Goal: Navigation & Orientation: Find specific page/section

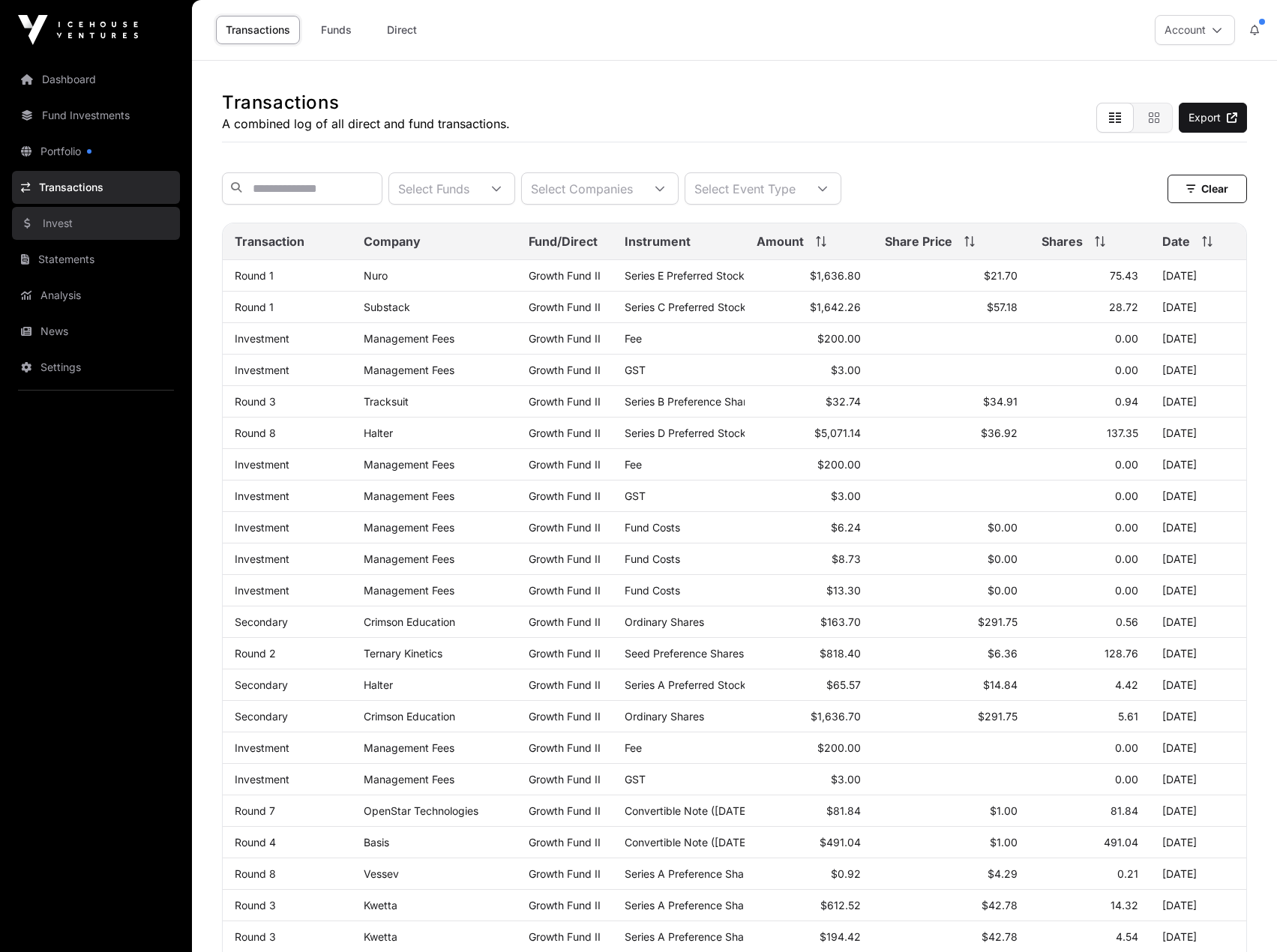
click at [83, 236] on link "Invest" at bounding box center [95, 223] width 168 height 33
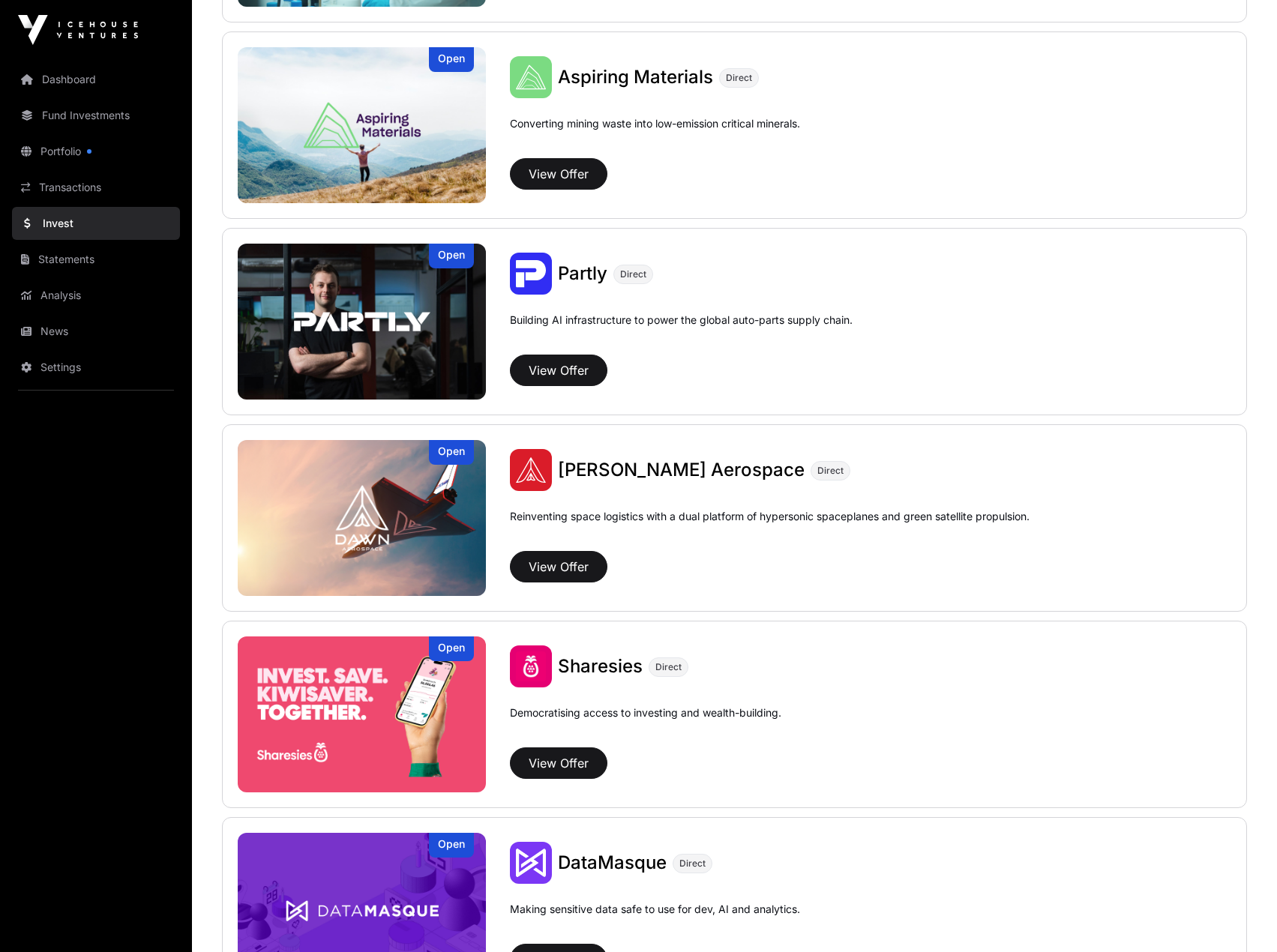
scroll to position [1114, 0]
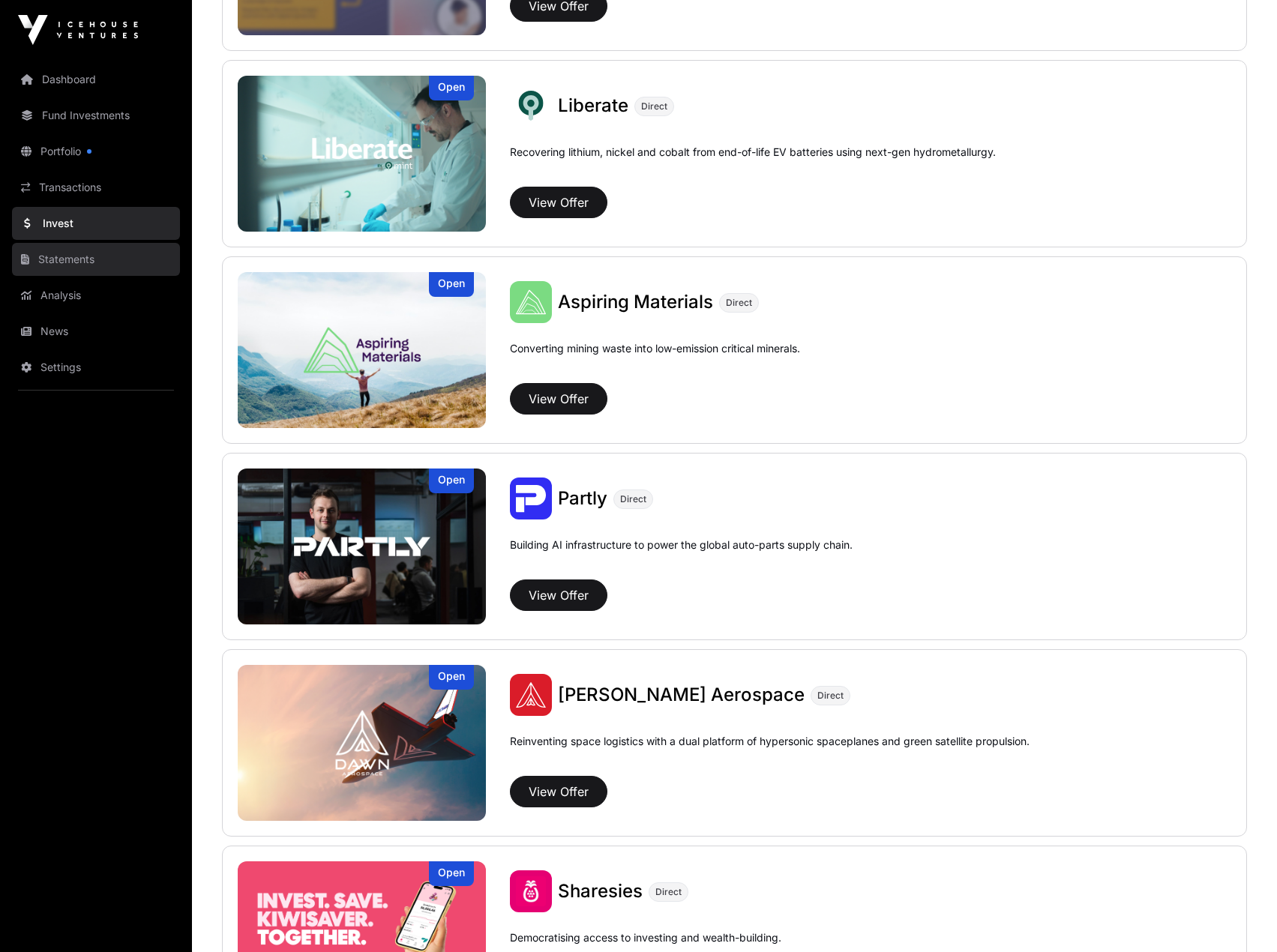
click at [115, 266] on link "Statements" at bounding box center [95, 260] width 168 height 33
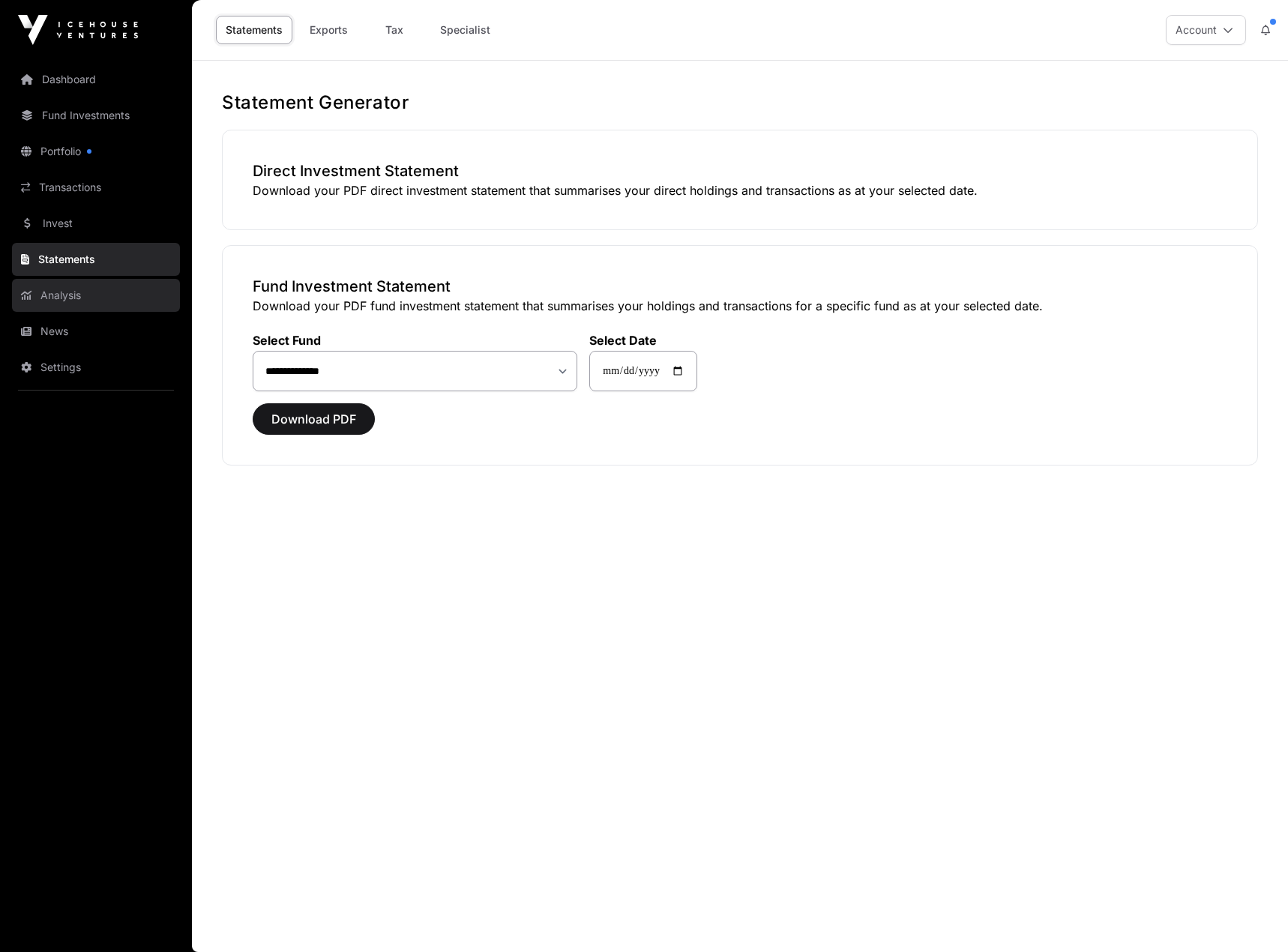
click at [81, 296] on link "Analysis" at bounding box center [95, 295] width 168 height 33
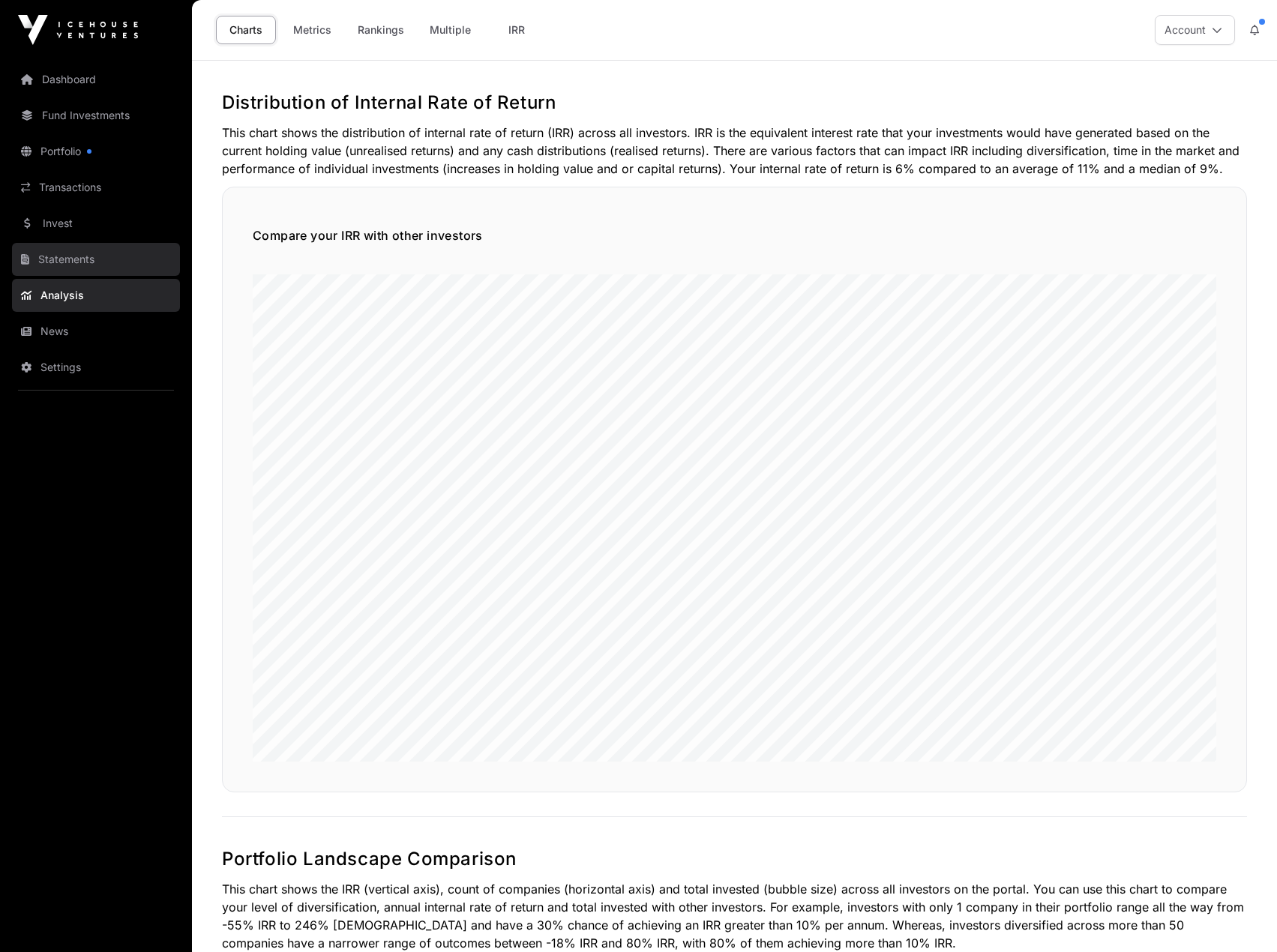
click at [90, 268] on link "Statements" at bounding box center [95, 260] width 168 height 33
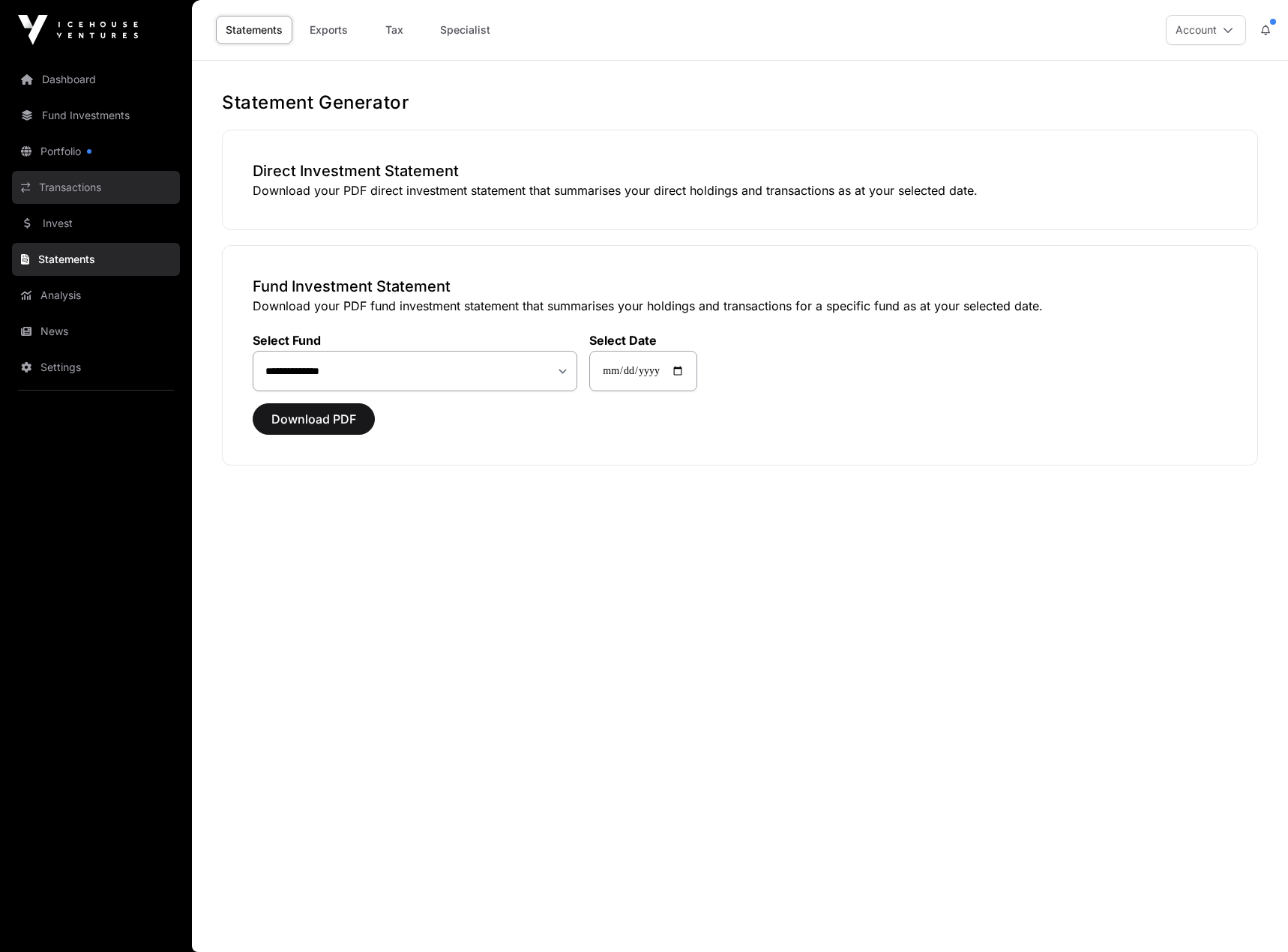
click at [105, 185] on link "Transactions" at bounding box center [95, 188] width 168 height 33
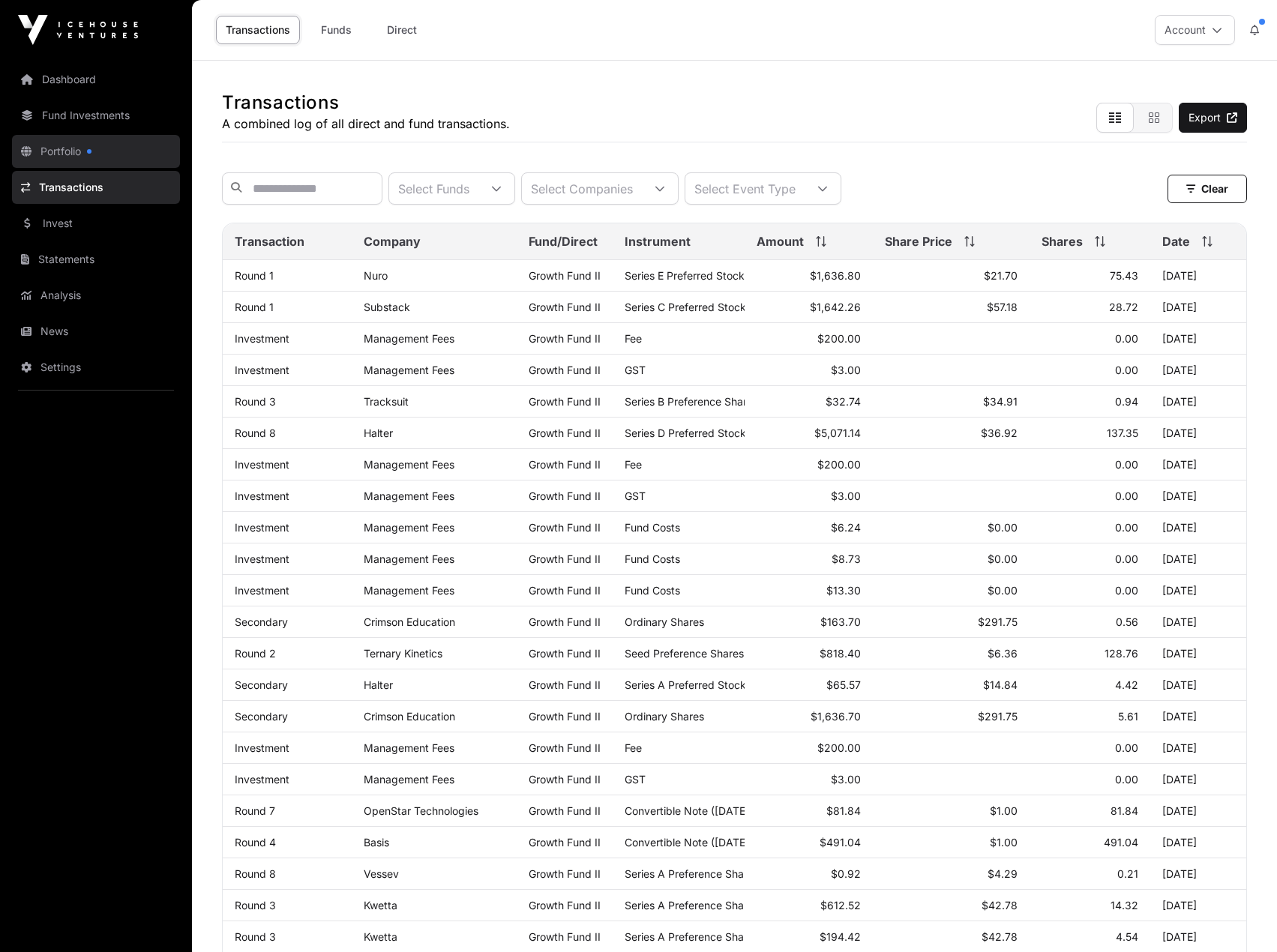
click at [104, 149] on link "Portfolio" at bounding box center [95, 151] width 168 height 33
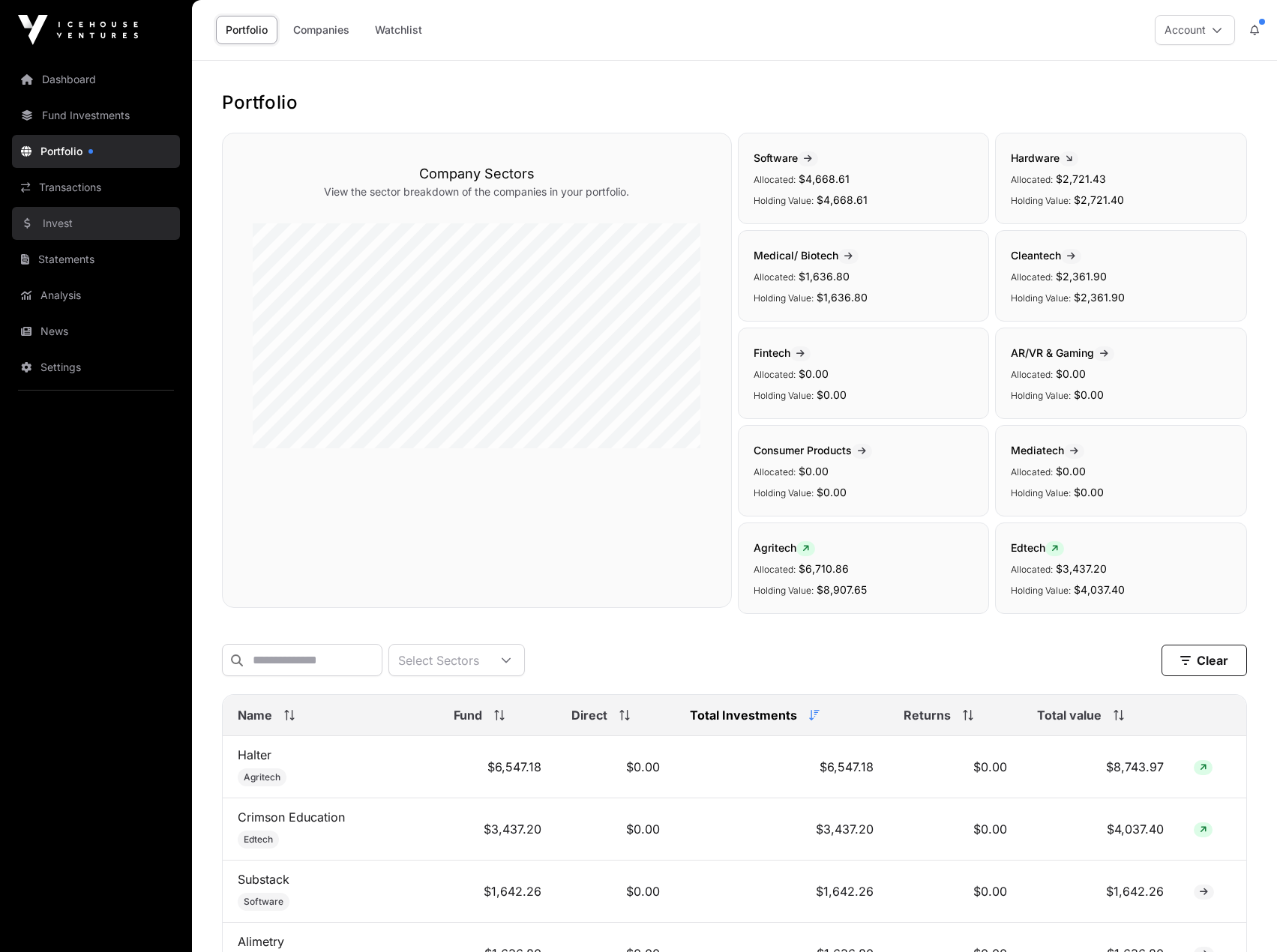
click at [70, 226] on link "Invest" at bounding box center [95, 223] width 168 height 33
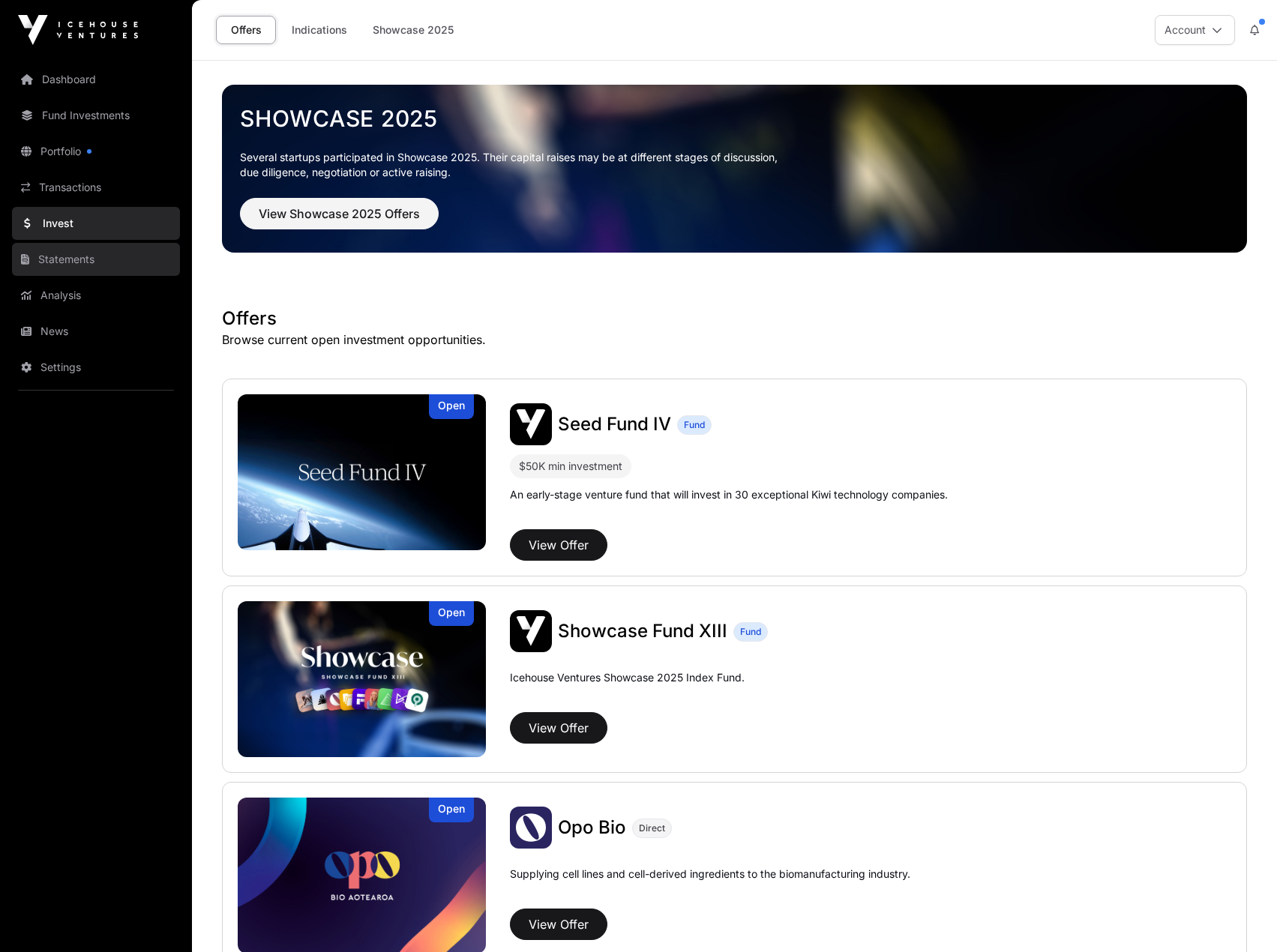
click at [75, 259] on link "Statements" at bounding box center [95, 260] width 168 height 33
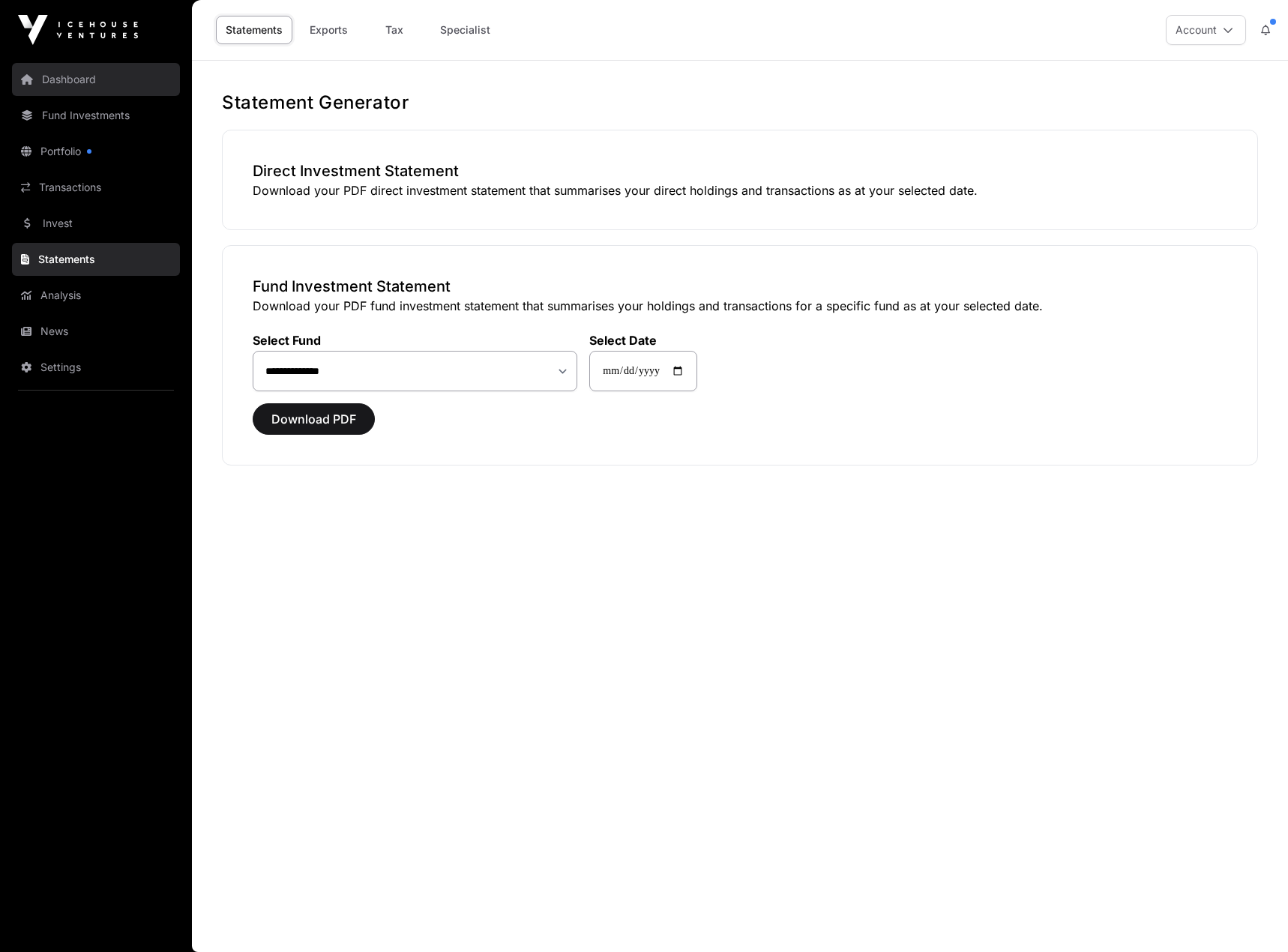
click at [121, 81] on link "Dashboard" at bounding box center [95, 80] width 168 height 33
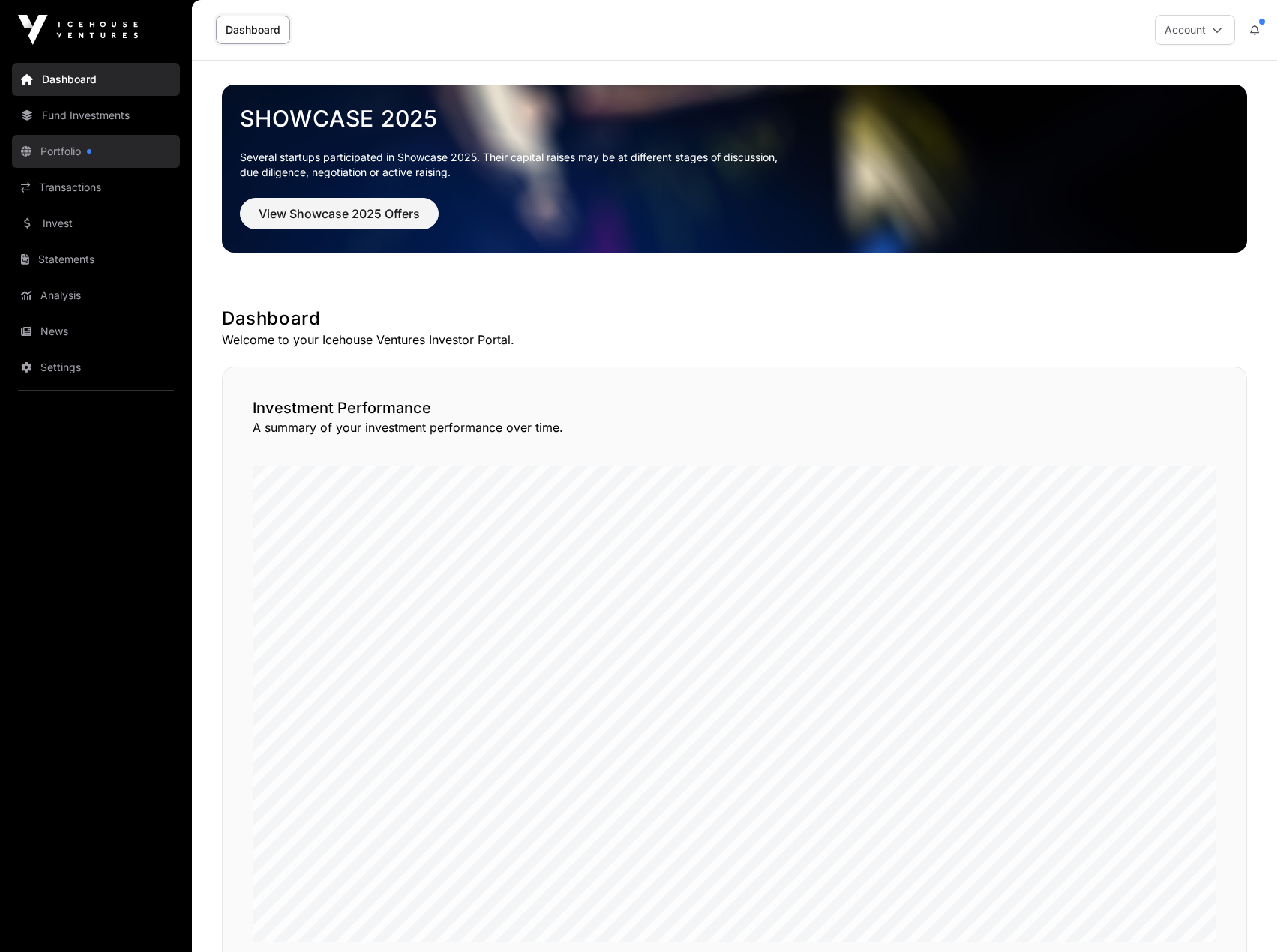
click at [114, 156] on link "Portfolio" at bounding box center [95, 151] width 168 height 33
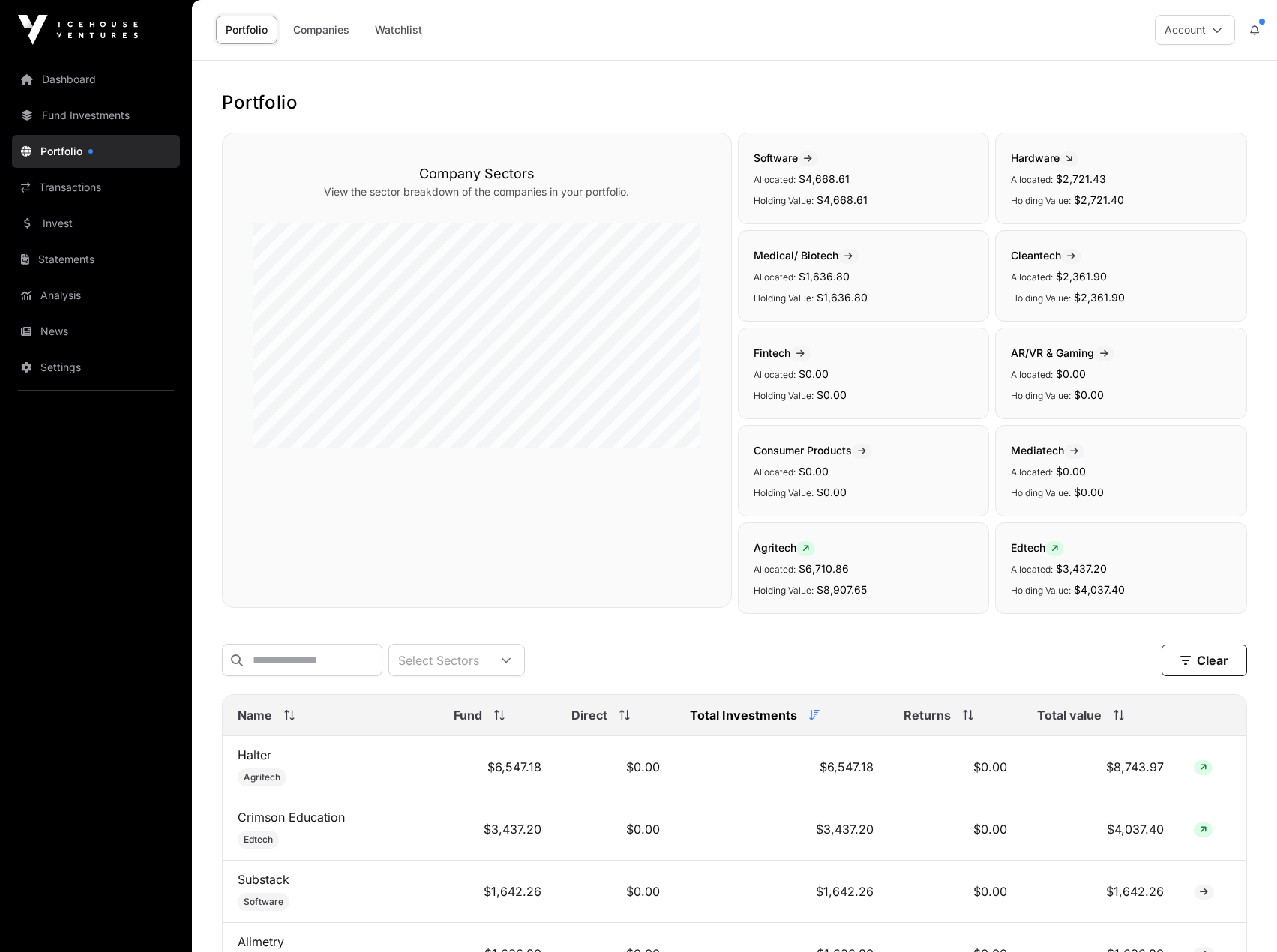
click at [131, 97] on nav "Dashboard Fund Investments Portfolio Transactions Invest Statements Analysis Ne…" at bounding box center [95, 500] width 192 height 879
click at [124, 111] on link "Fund Investments" at bounding box center [95, 116] width 168 height 33
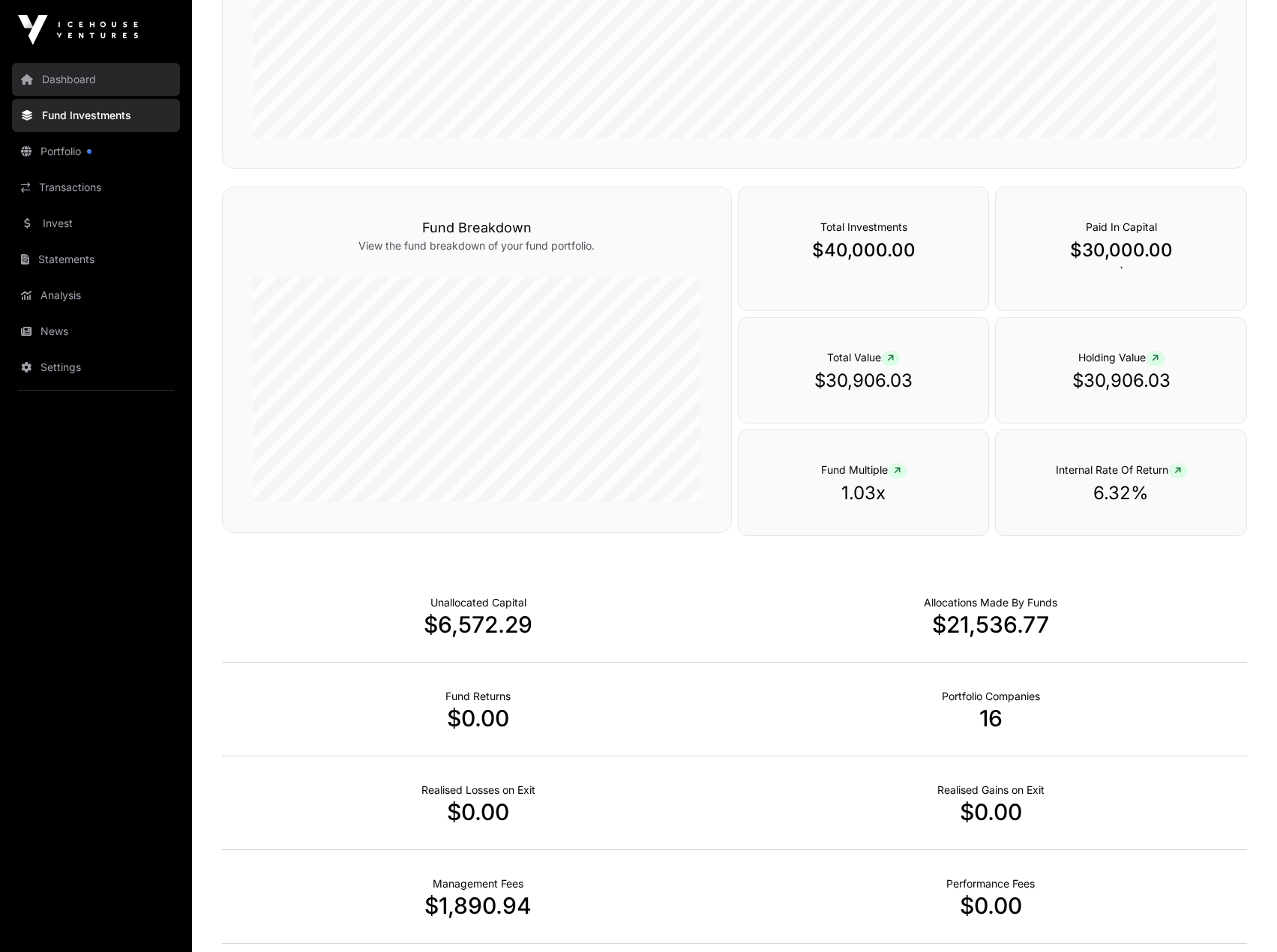
scroll to position [518, 0]
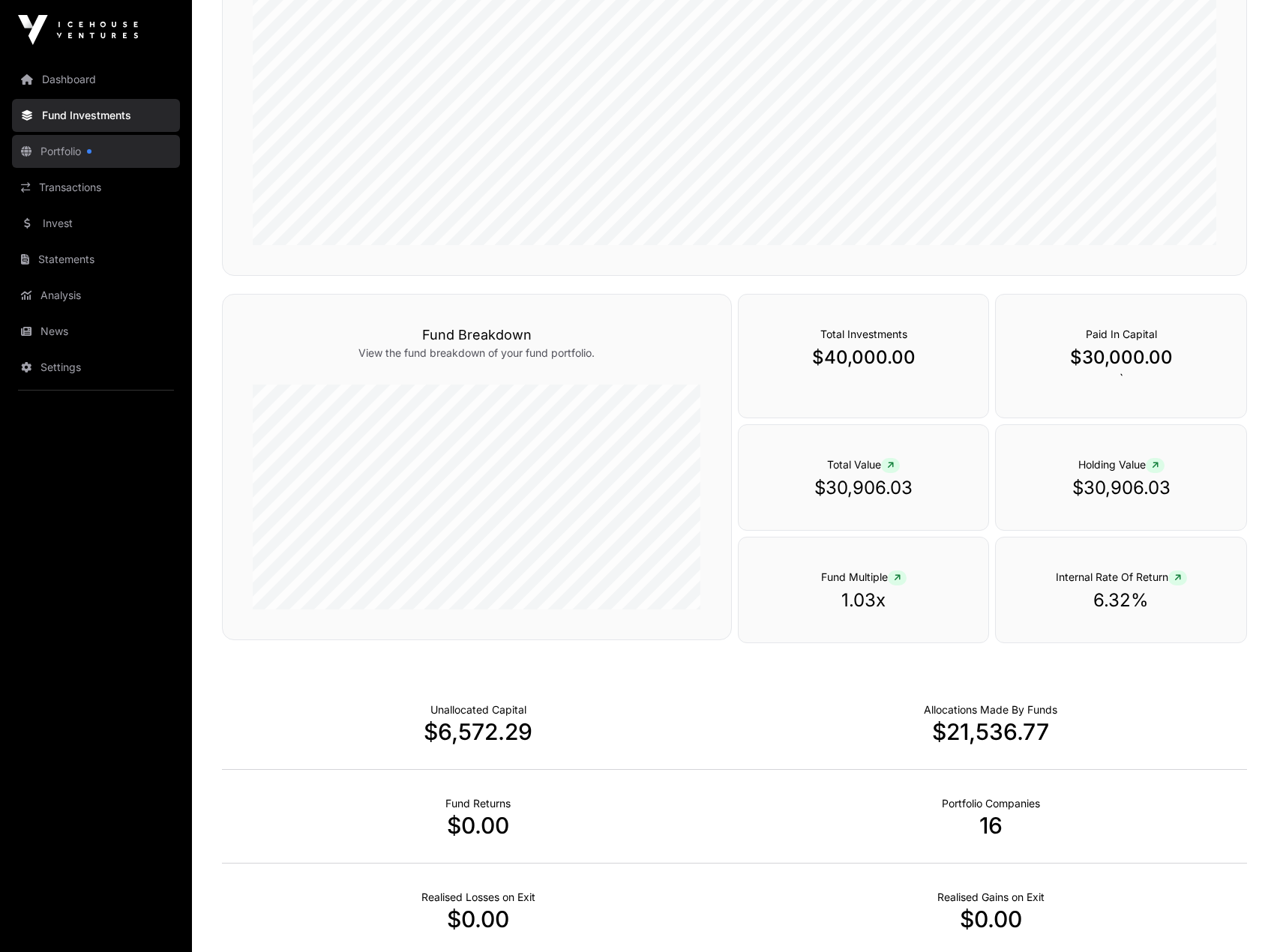
click at [85, 147] on link "Portfolio" at bounding box center [95, 151] width 168 height 33
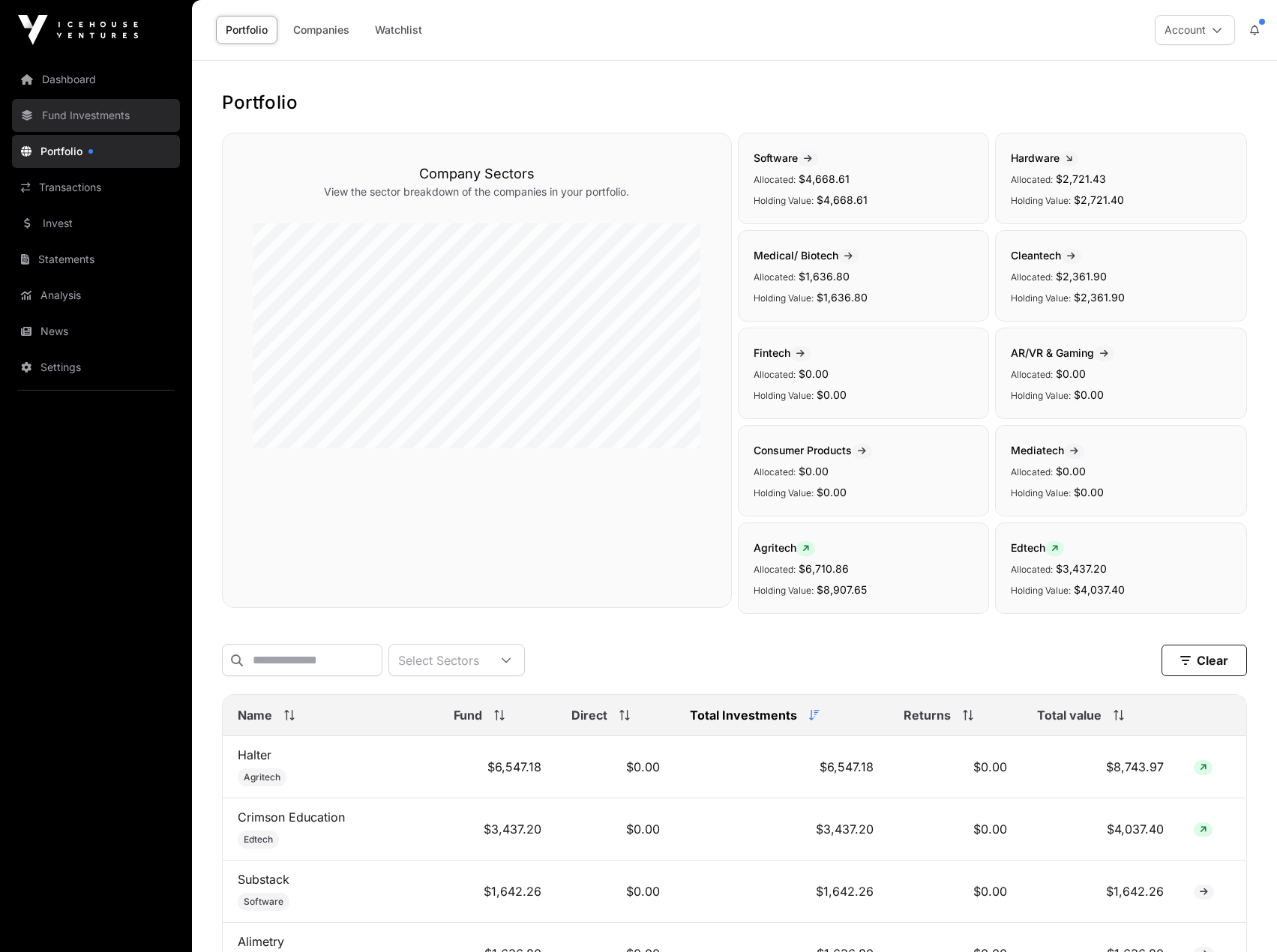
click at [61, 111] on link "Fund Investments" at bounding box center [95, 116] width 168 height 33
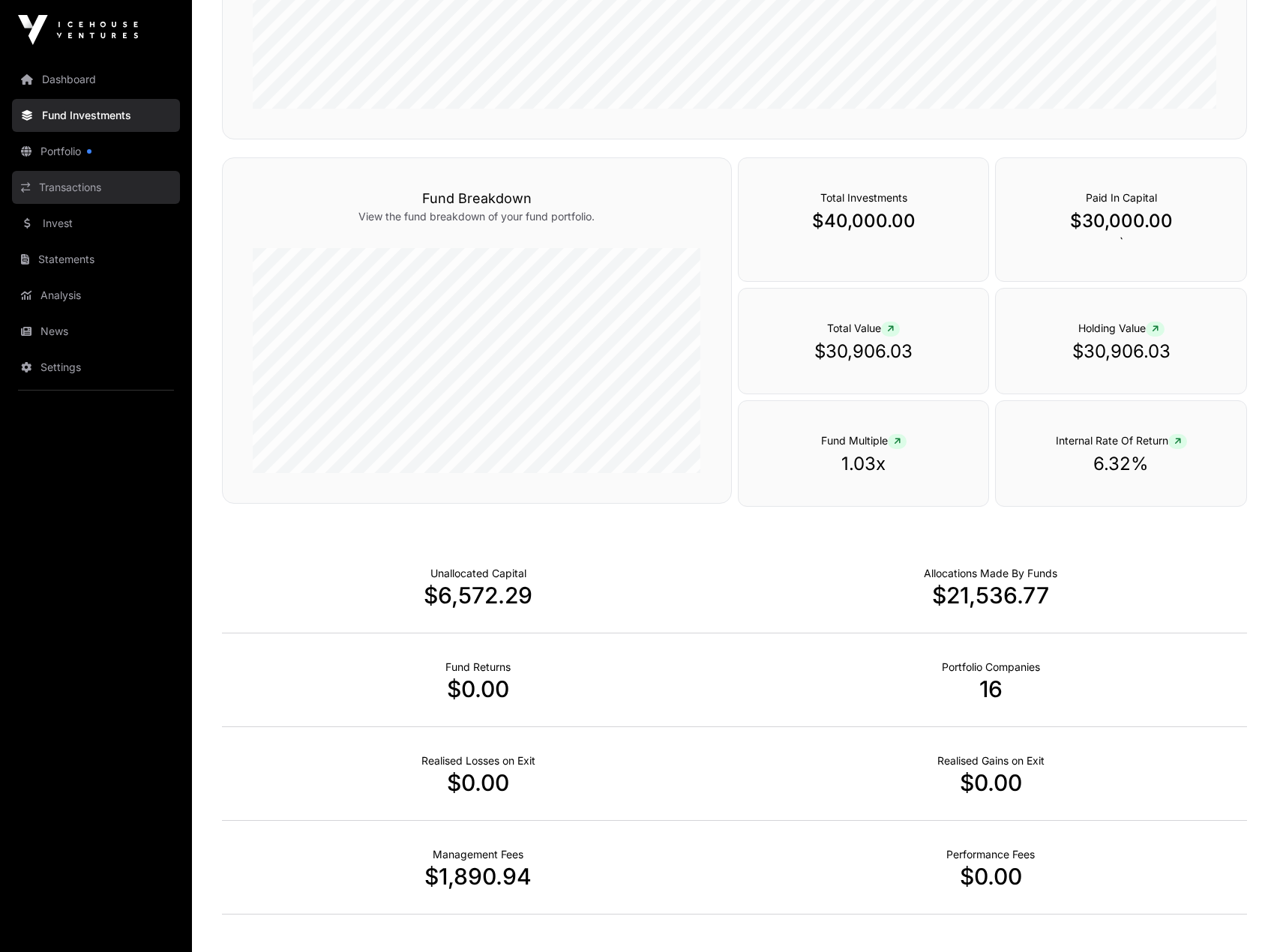
scroll to position [518, 0]
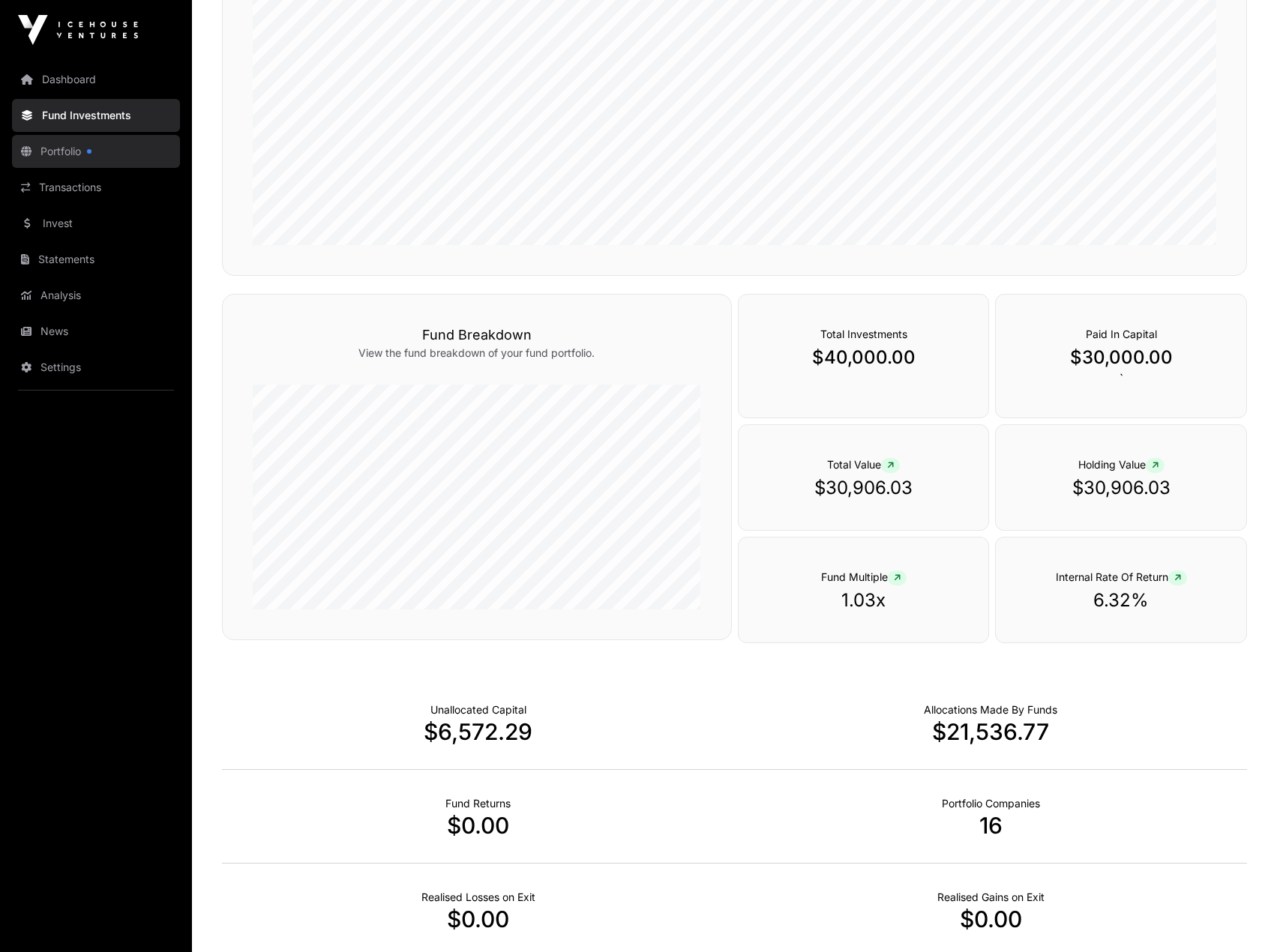
click at [65, 136] on link "Portfolio" at bounding box center [95, 151] width 168 height 33
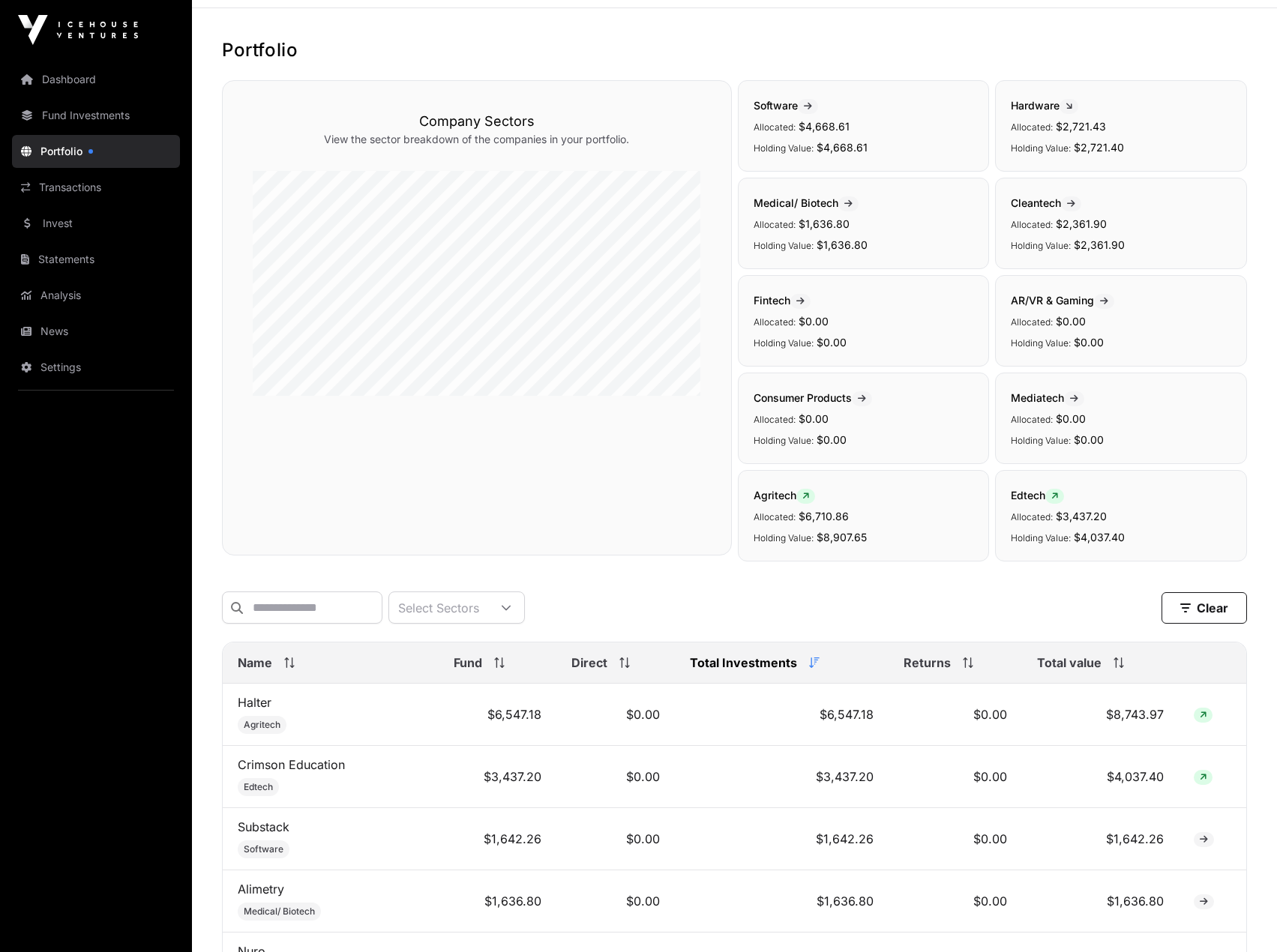
scroll to position [75, 0]
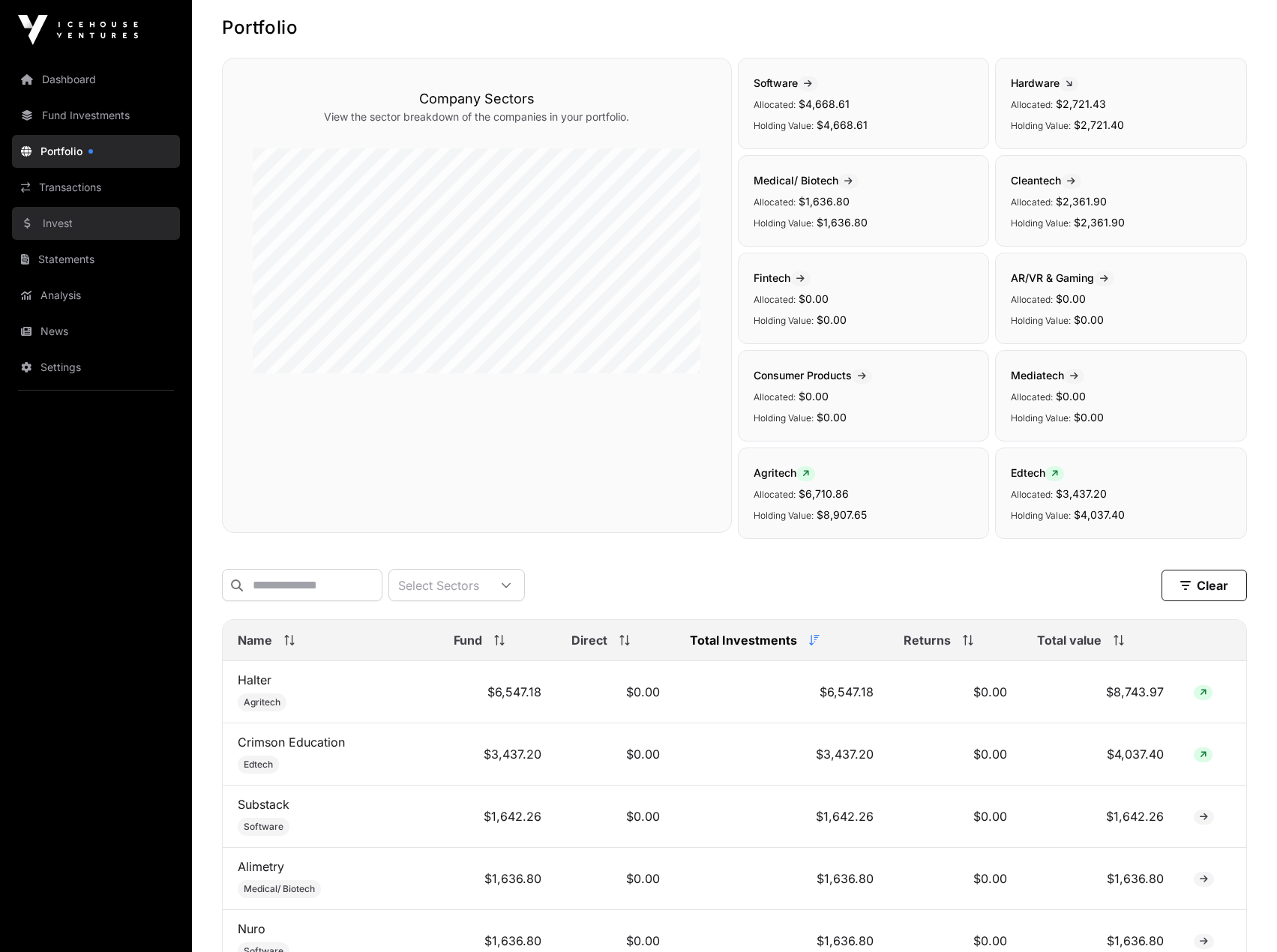
click at [107, 208] on link "Invest" at bounding box center [95, 223] width 168 height 33
click at [111, 184] on link "Transactions" at bounding box center [95, 188] width 168 height 33
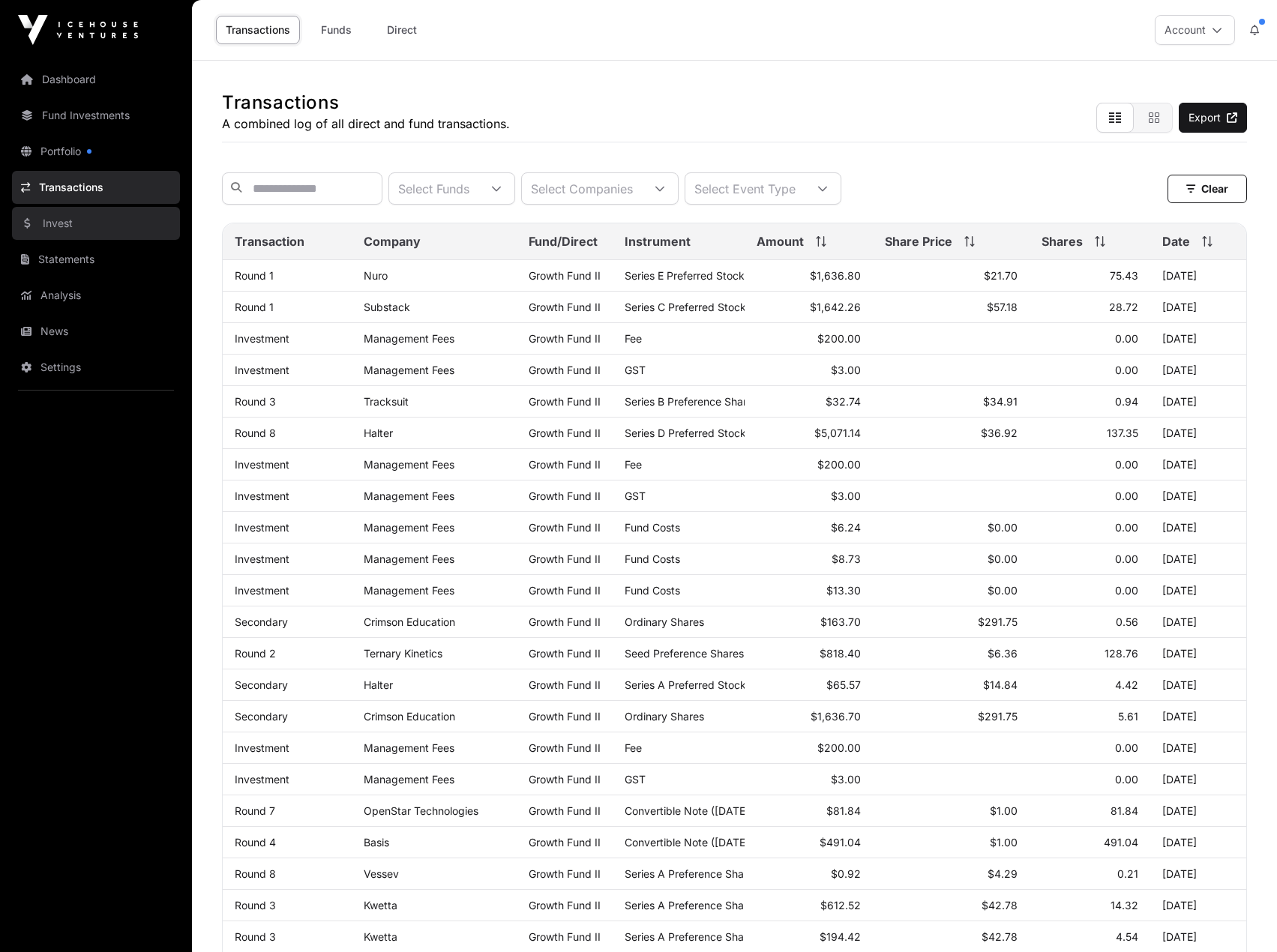
click at [69, 230] on link "Invest" at bounding box center [95, 223] width 168 height 33
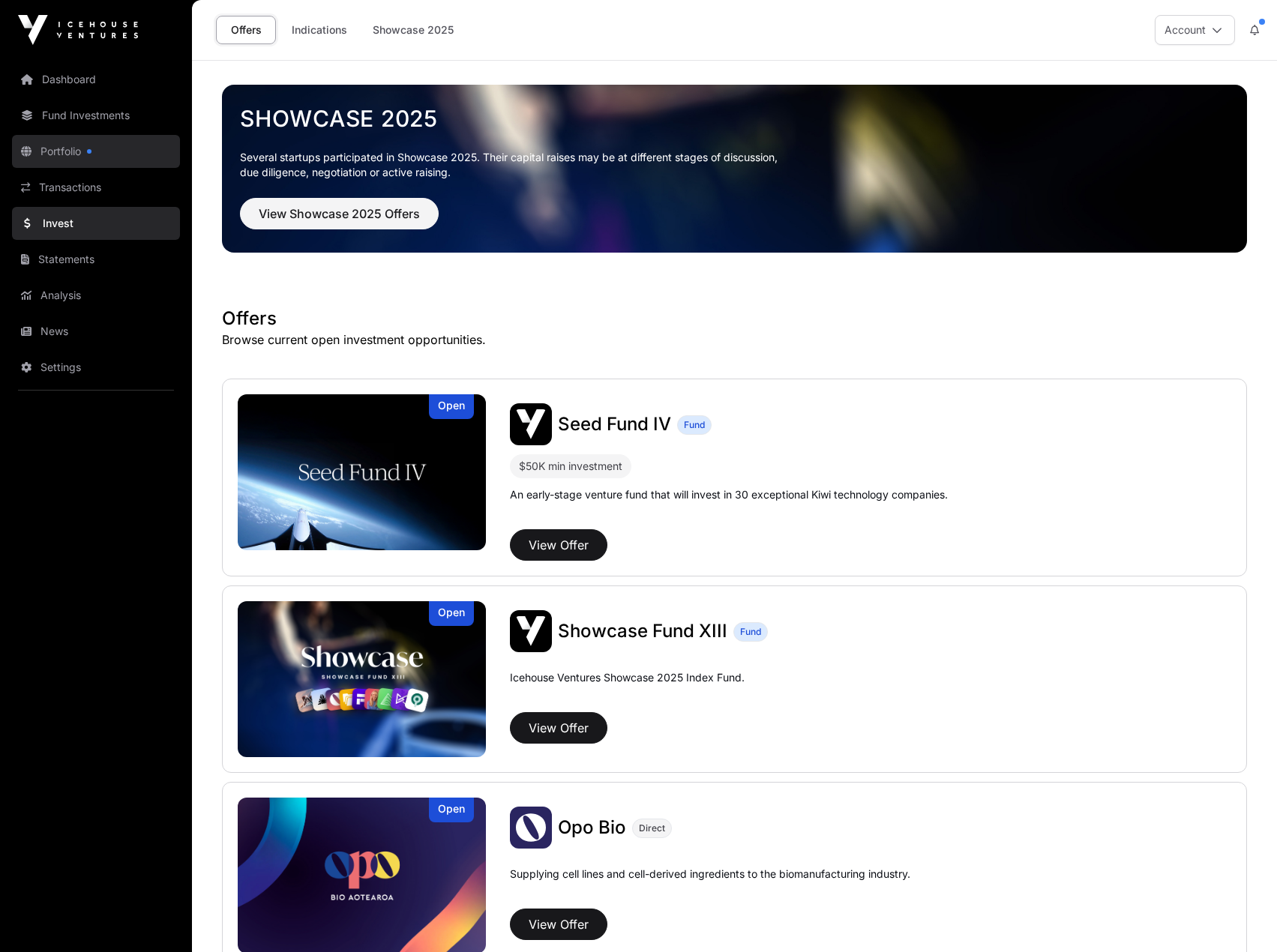
click at [62, 156] on link "Portfolio" at bounding box center [95, 151] width 168 height 33
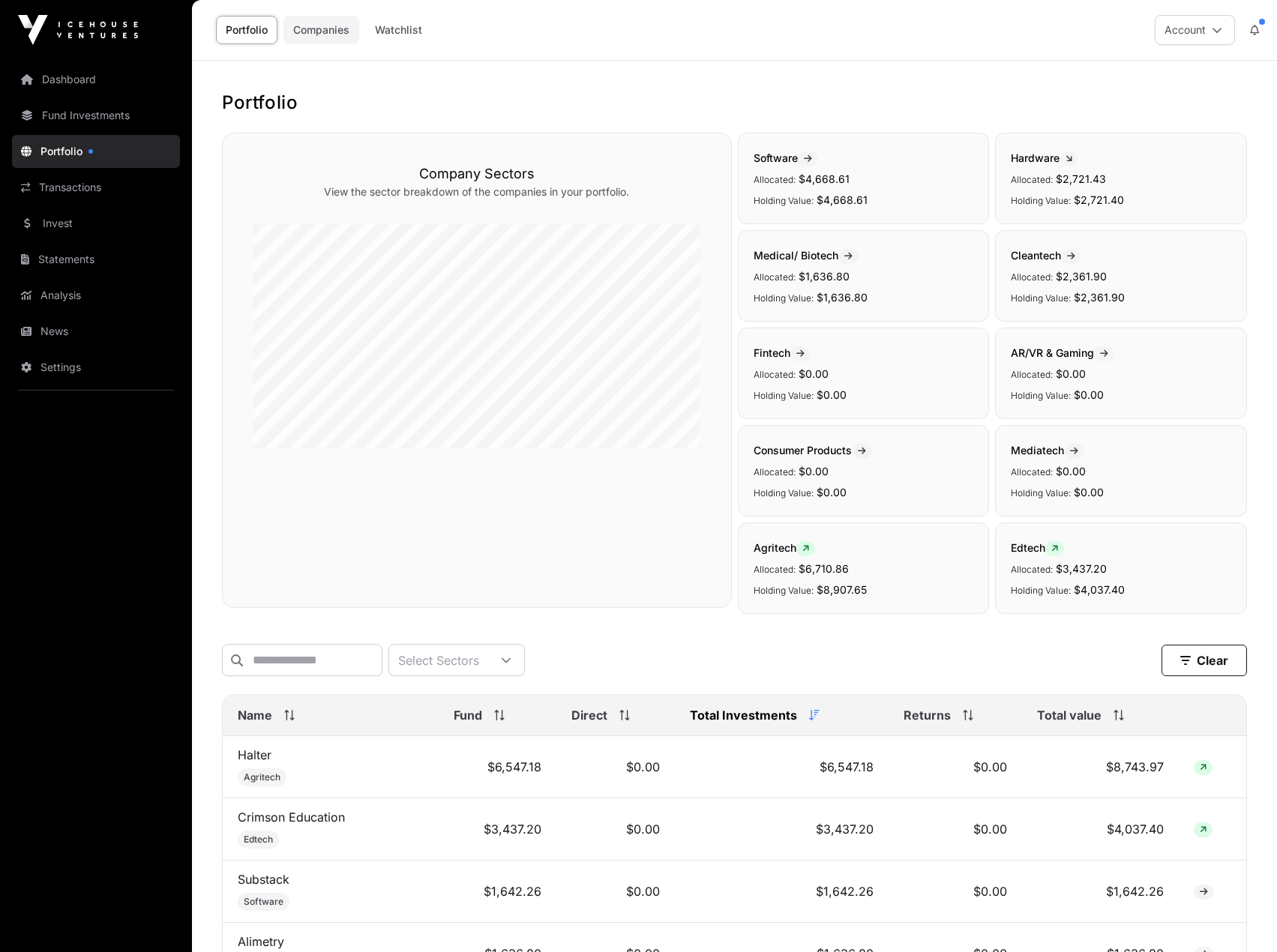
click at [326, 35] on link "Companies" at bounding box center [321, 30] width 76 height 29
